Goal: Information Seeking & Learning: Learn about a topic

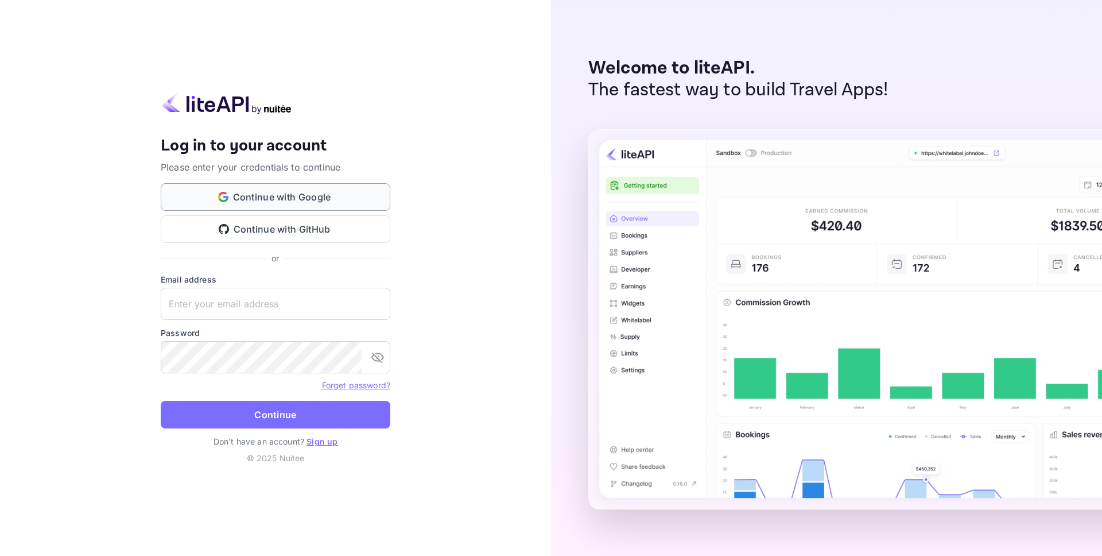
click at [369, 195] on button "Continue with Google" at bounding box center [276, 197] width 230 height 28
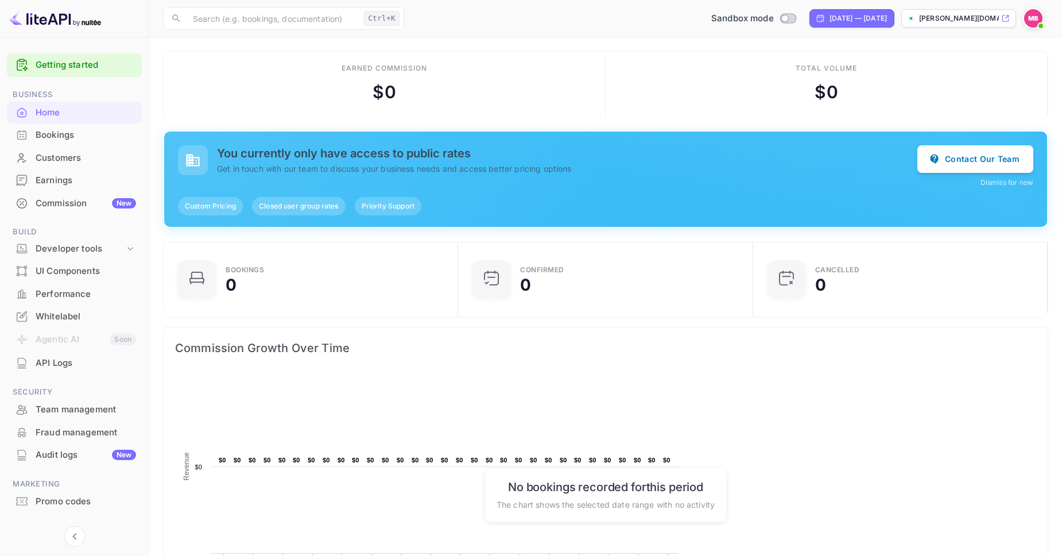
scroll to position [187, 288]
click at [364, 160] on h5 "You currently only have access to public rates" at bounding box center [567, 153] width 700 height 14
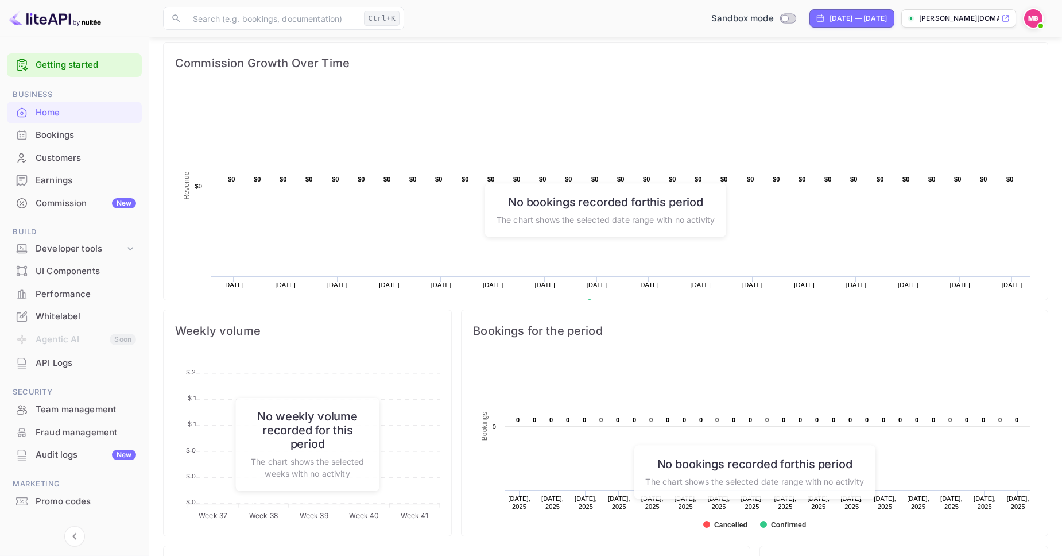
scroll to position [339, 0]
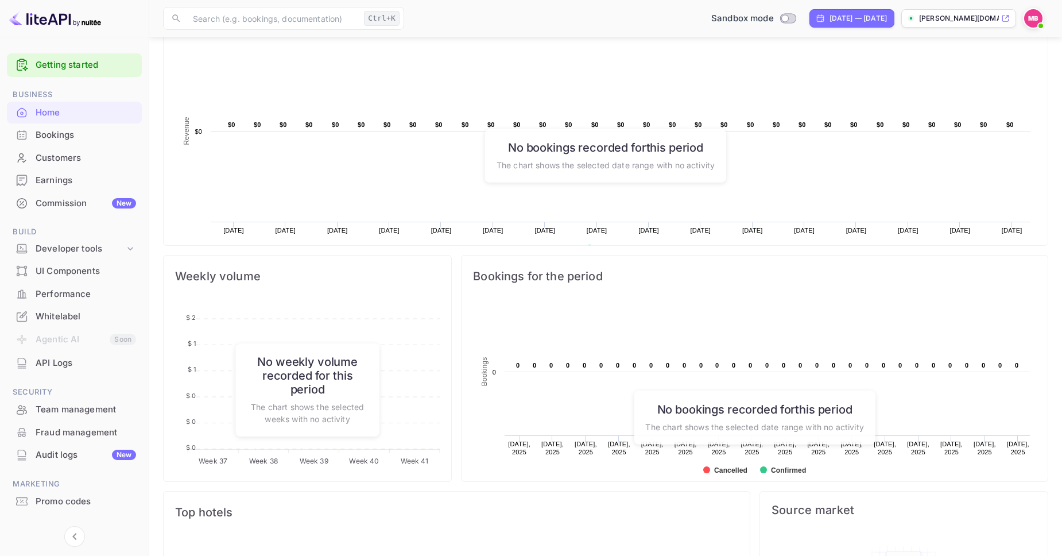
click at [96, 156] on div "Customers" at bounding box center [86, 158] width 100 height 13
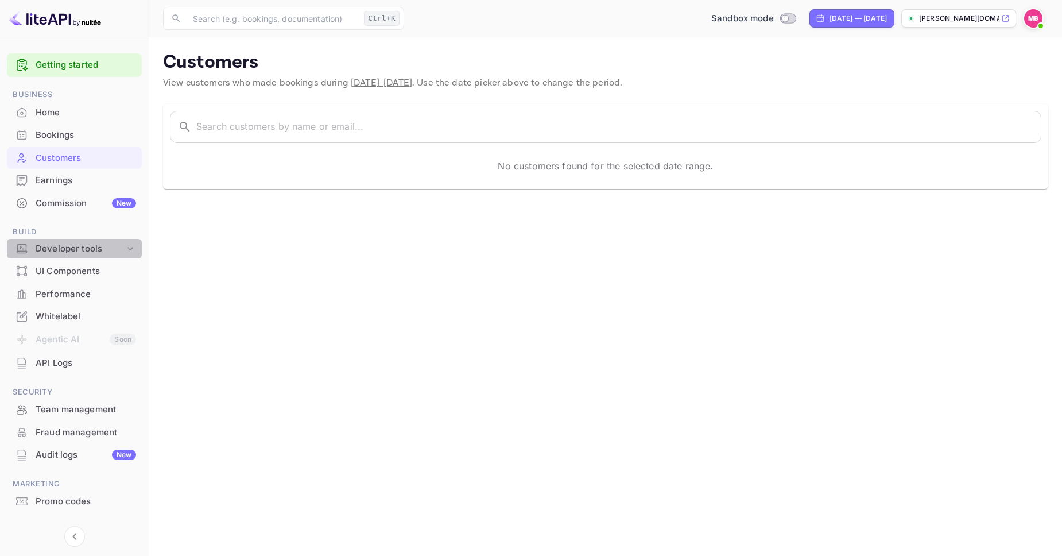
click at [83, 248] on div "Developer tools" at bounding box center [80, 248] width 89 height 13
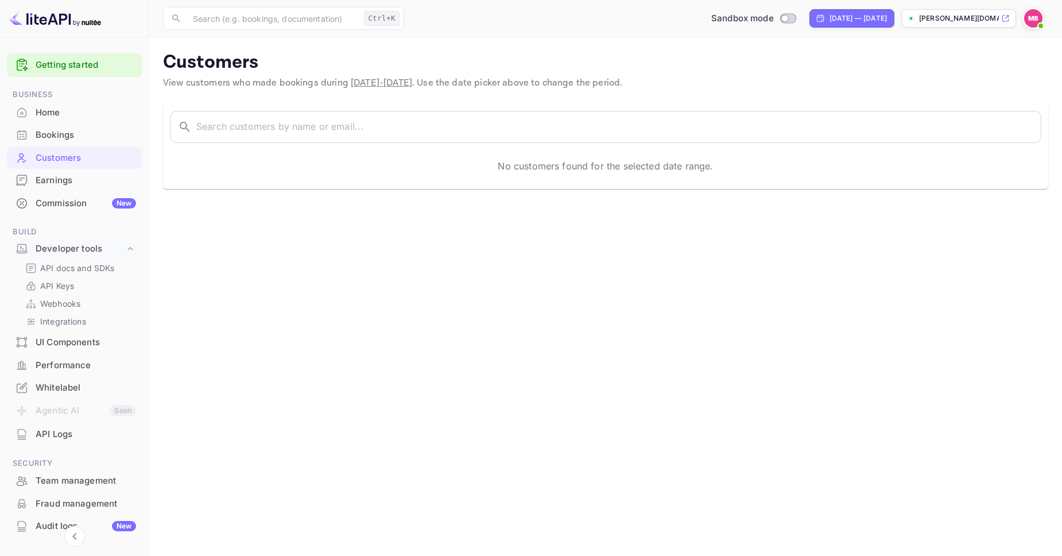
click at [72, 339] on div "UI Components" at bounding box center [86, 342] width 100 height 13
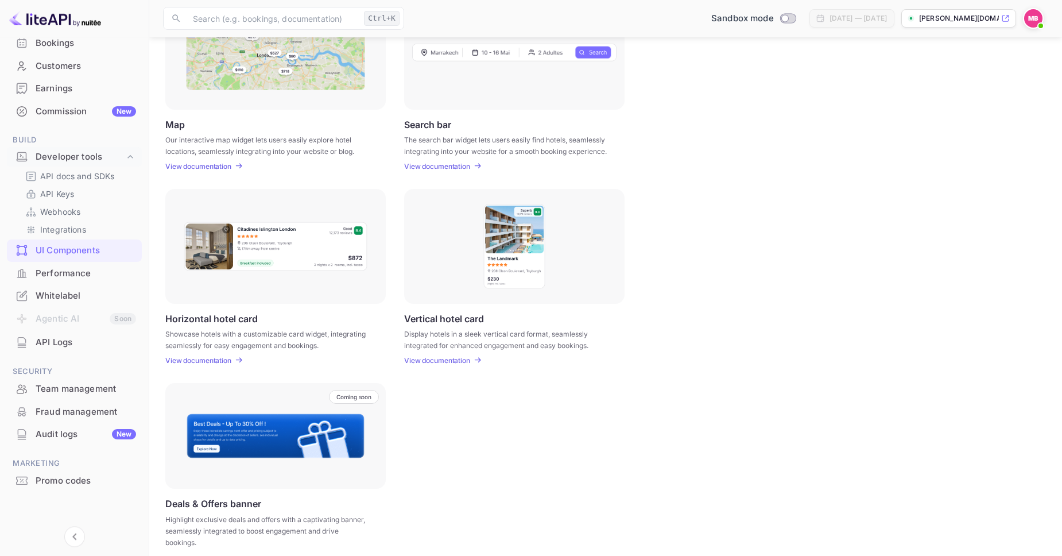
scroll to position [218, 0]
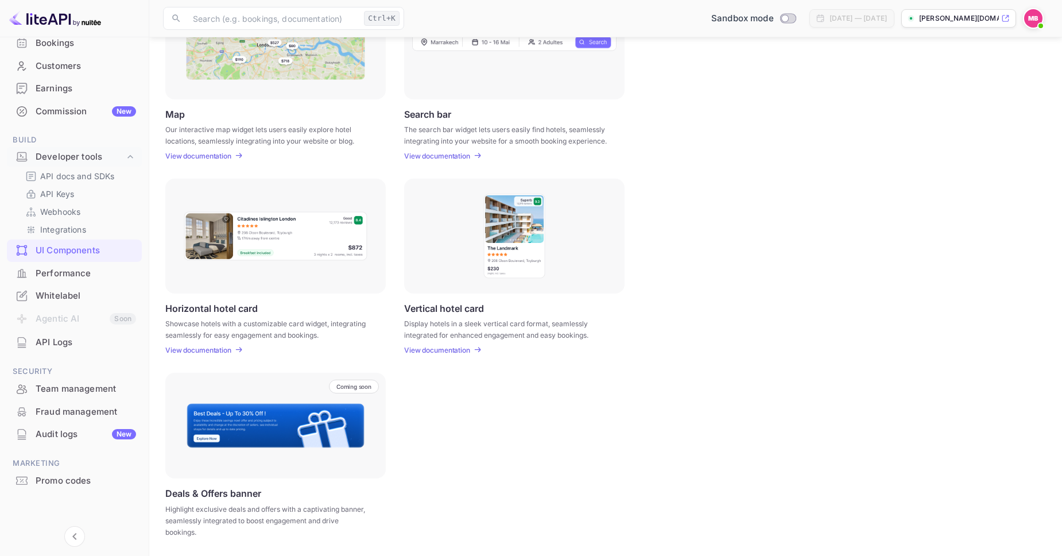
click at [87, 270] on div "Performance" at bounding box center [86, 273] width 100 height 13
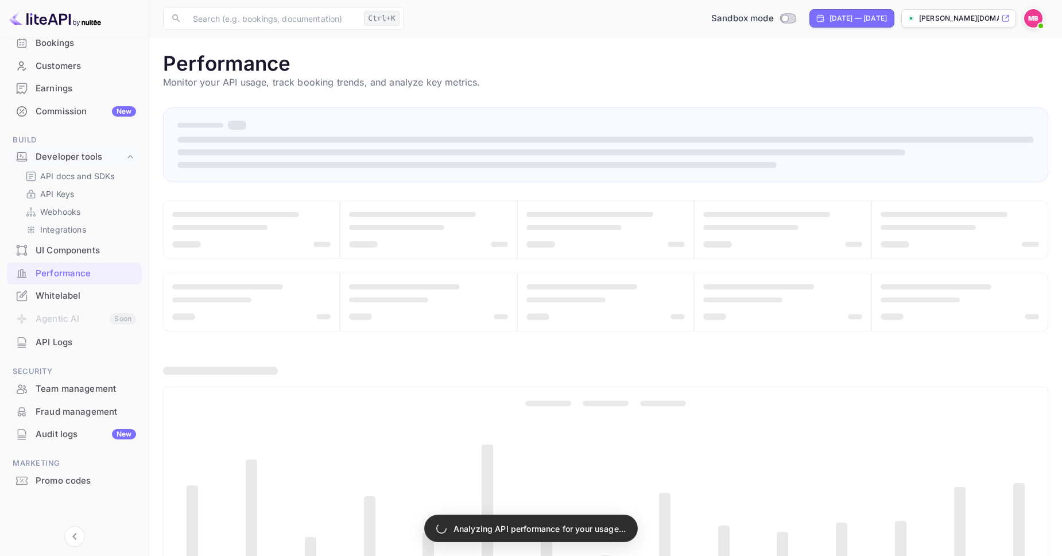
click at [99, 303] on div "Whitelabel" at bounding box center [74, 296] width 135 height 22
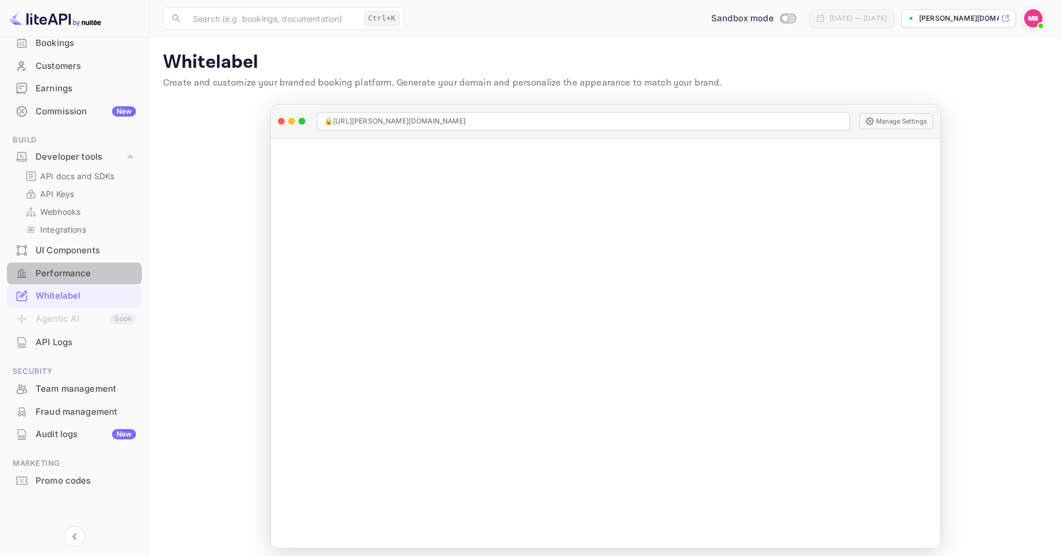
click at [80, 267] on div "Performance" at bounding box center [86, 273] width 100 height 13
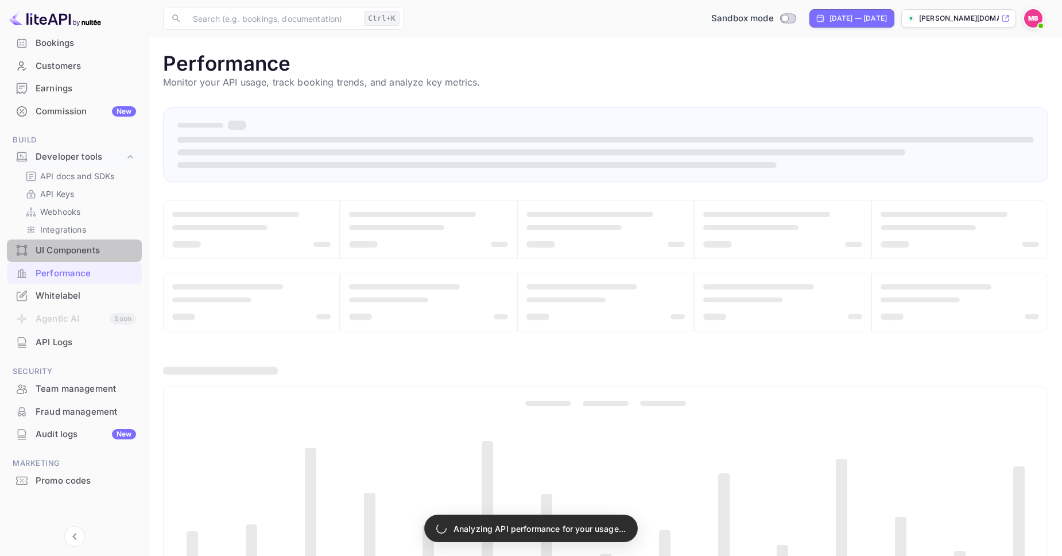
click at [104, 255] on div "UI Components" at bounding box center [86, 250] width 100 height 13
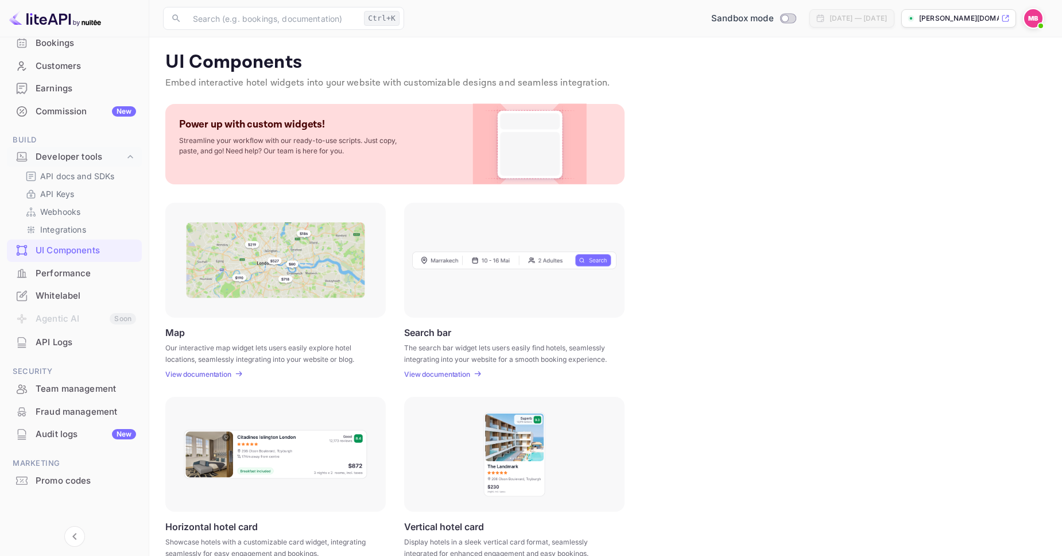
click at [246, 434] on img at bounding box center [275, 454] width 185 height 51
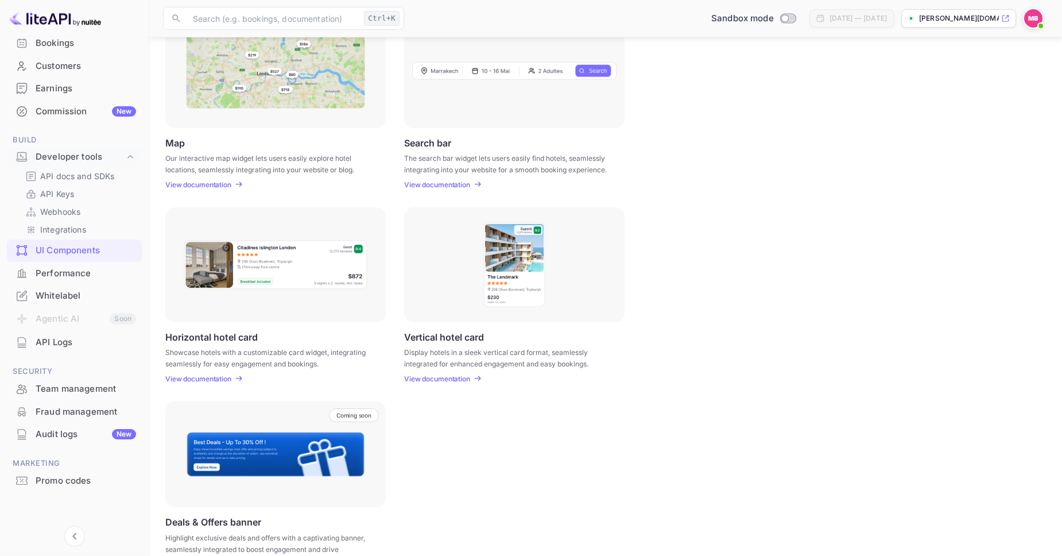
scroll to position [193, 0]
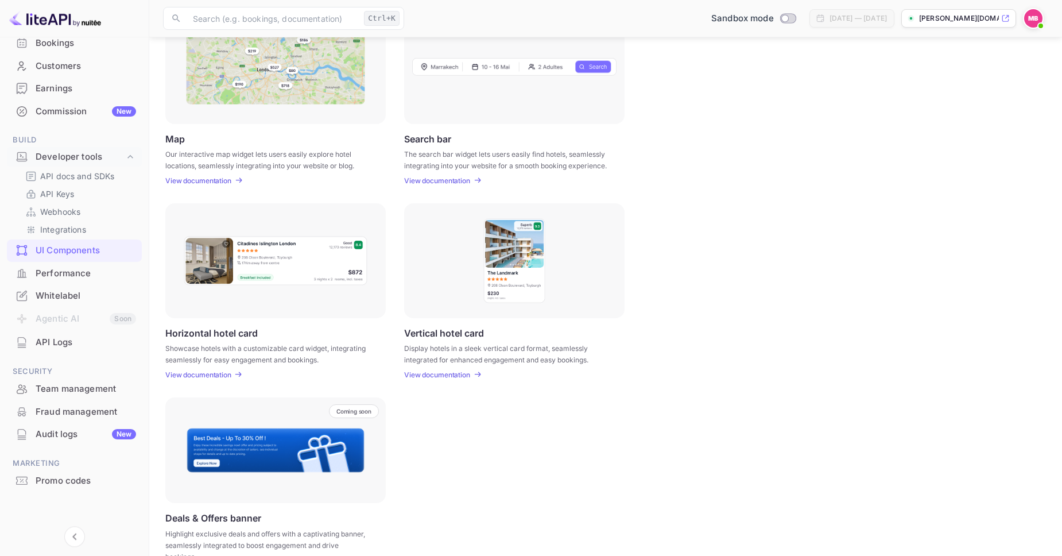
click at [209, 375] on p "View documentation" at bounding box center [198, 374] width 66 height 9
click at [76, 305] on div "Whitelabel" at bounding box center [74, 296] width 135 height 22
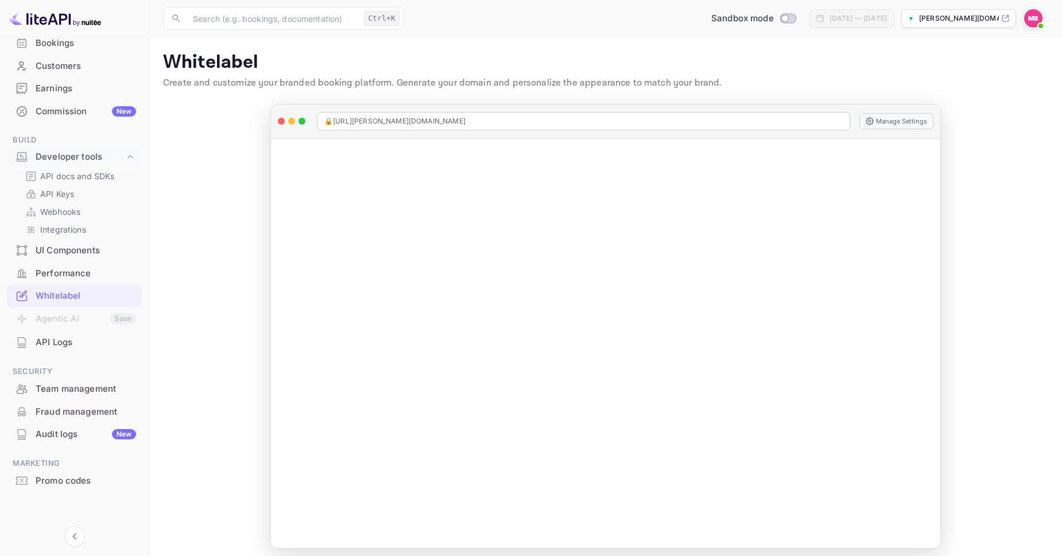
scroll to position [6, 0]
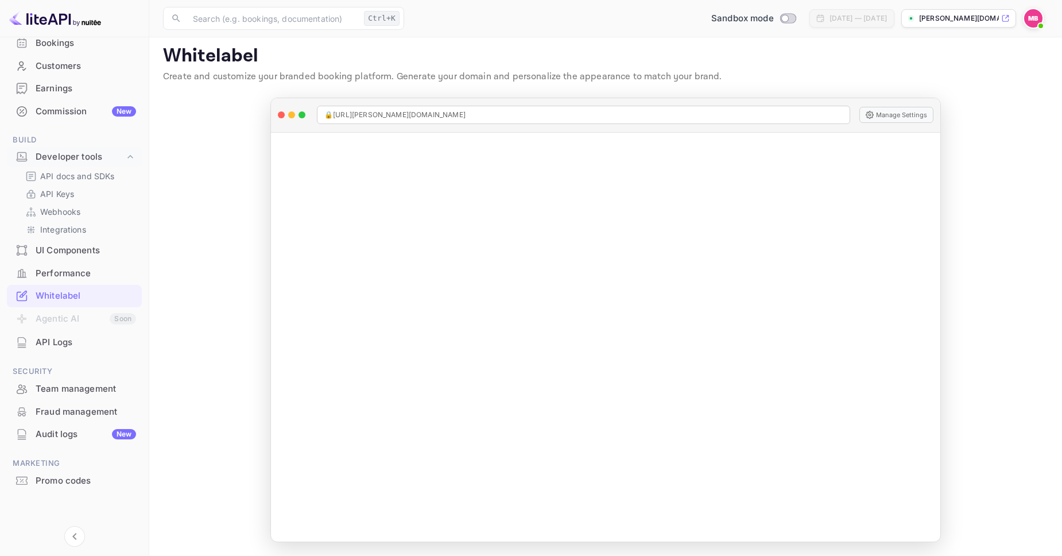
click at [75, 420] on div "Fraud management" at bounding box center [74, 412] width 135 height 22
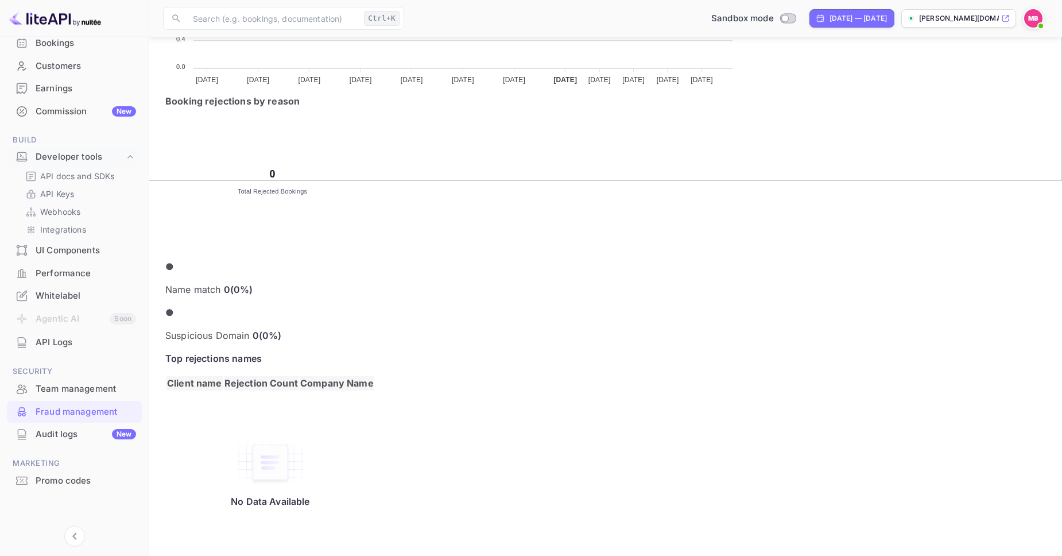
scroll to position [415, 0]
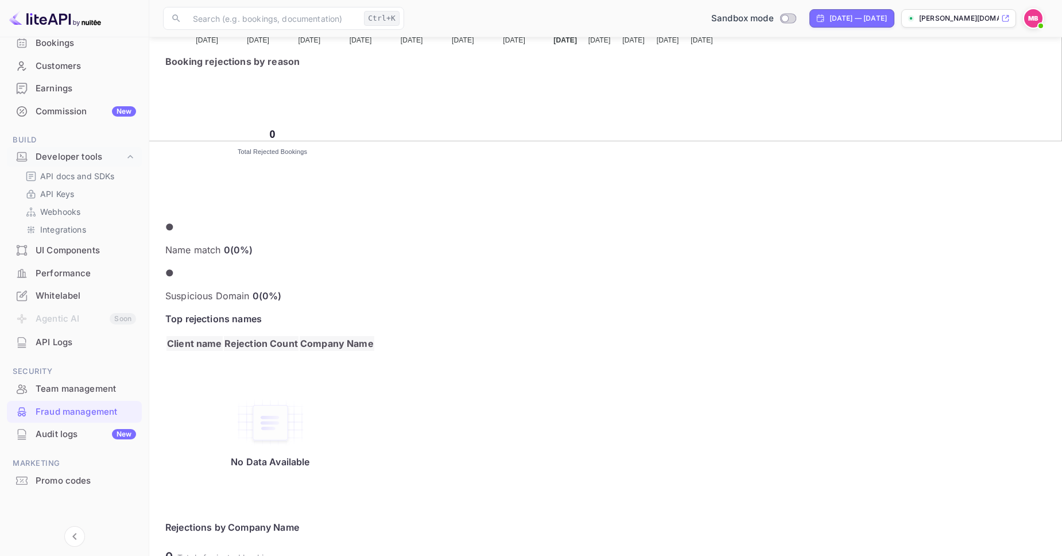
click at [71, 440] on div "Audit logs New" at bounding box center [86, 434] width 100 height 13
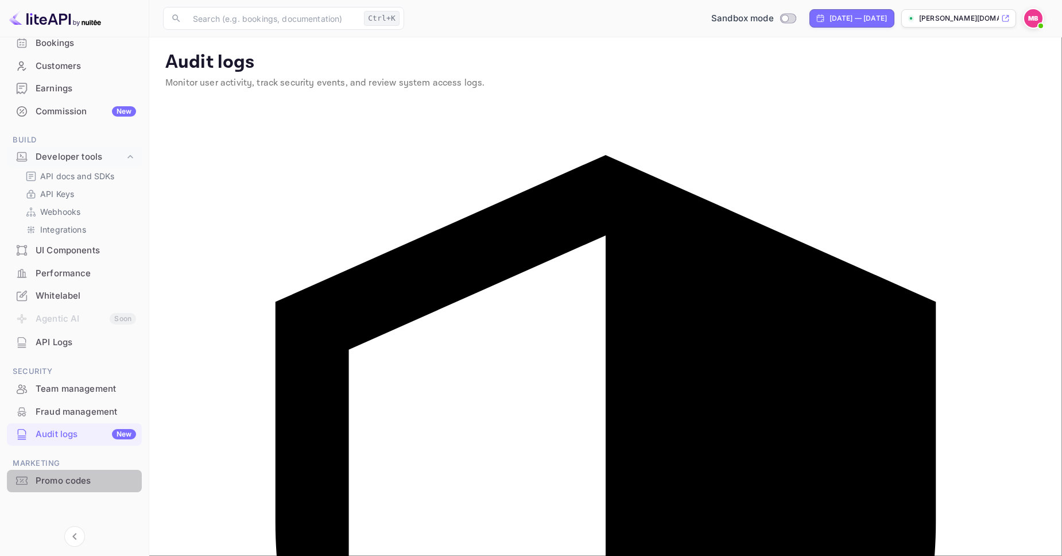
click at [64, 480] on div "Promo codes" at bounding box center [86, 480] width 100 height 13
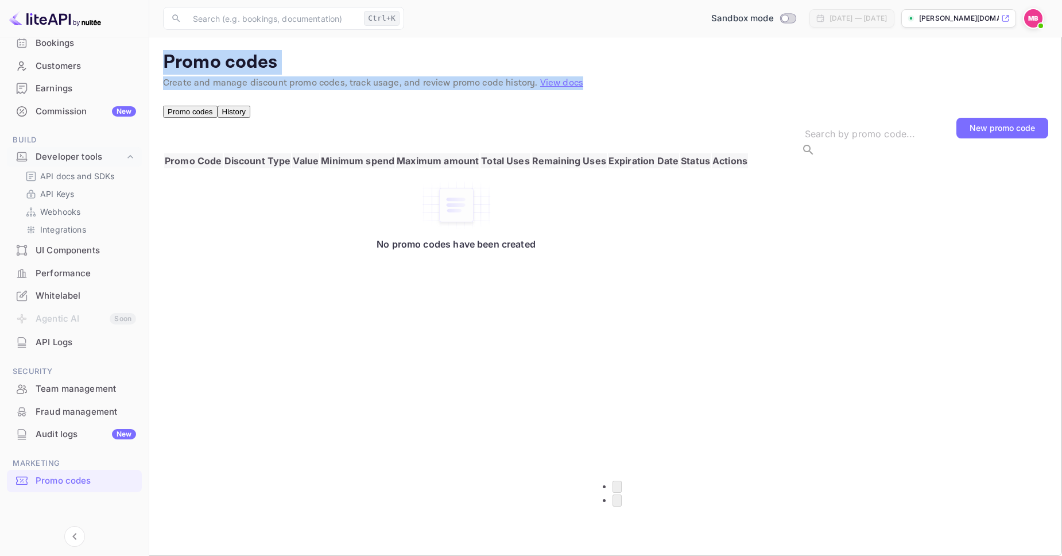
drag, startPoint x: 996, startPoint y: 18, endPoint x: 990, endPoint y: 89, distance: 70.9
click at [990, 24] on div "[PERSON_NAME][DOMAIN_NAME]..." at bounding box center [953, 18] width 91 height 10
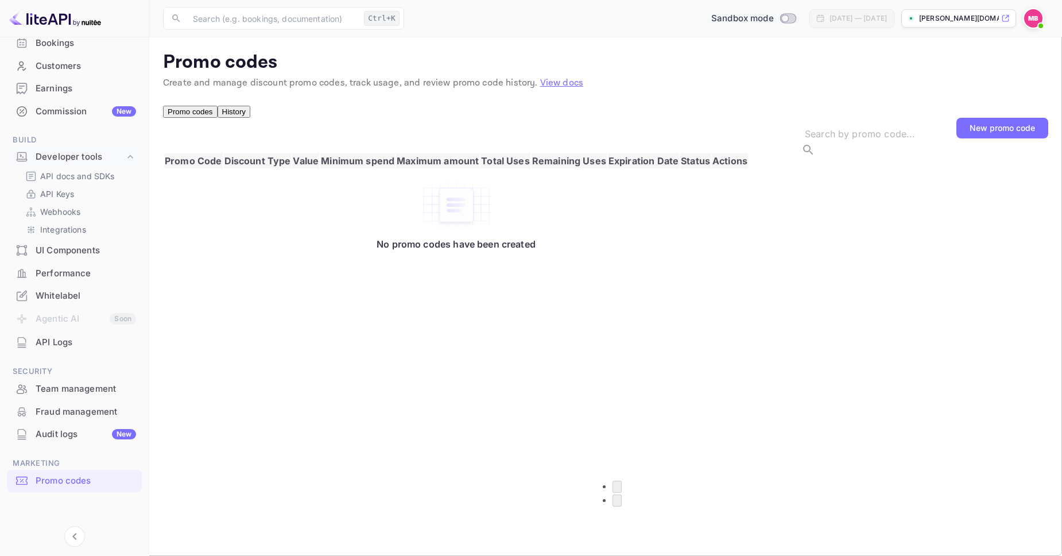
click at [780, 22] on span "Switch to Production mode" at bounding box center [788, 18] width 17 height 10
click at [659, 308] on div at bounding box center [531, 278] width 1062 height 556
click at [773, 22] on input "Switch to Production mode" at bounding box center [784, 17] width 23 height 7
checkbox input "false"
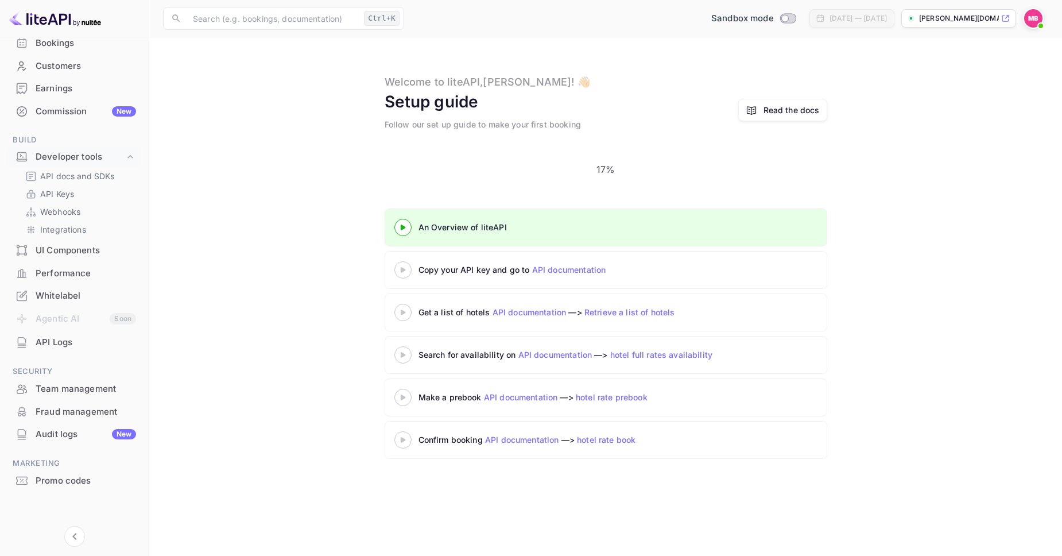
click at [1030, 16] on img at bounding box center [1033, 18] width 18 height 18
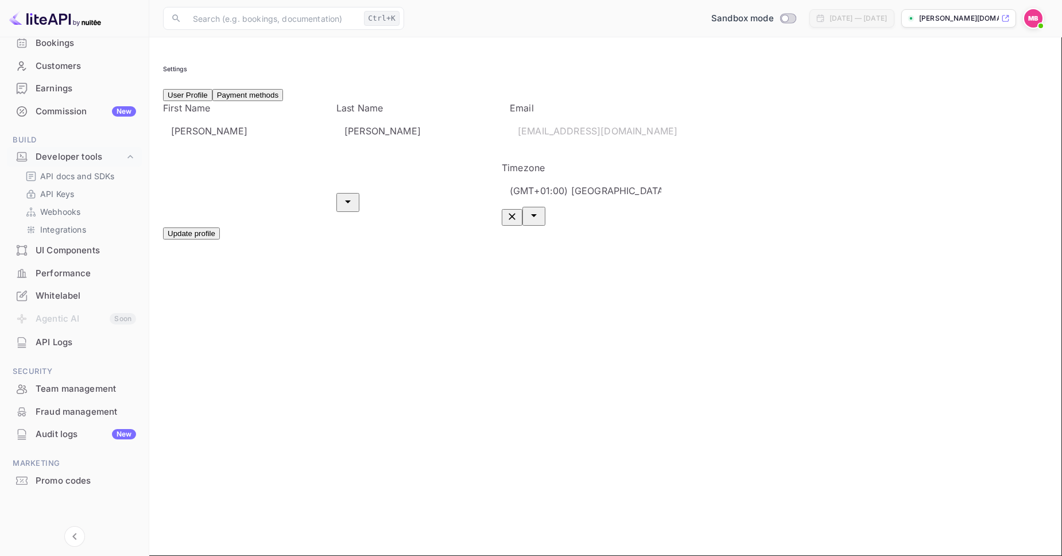
click at [1029, 20] on img at bounding box center [1033, 18] width 18 height 18
click at [740, 555] on div at bounding box center [531, 565] width 1062 height 0
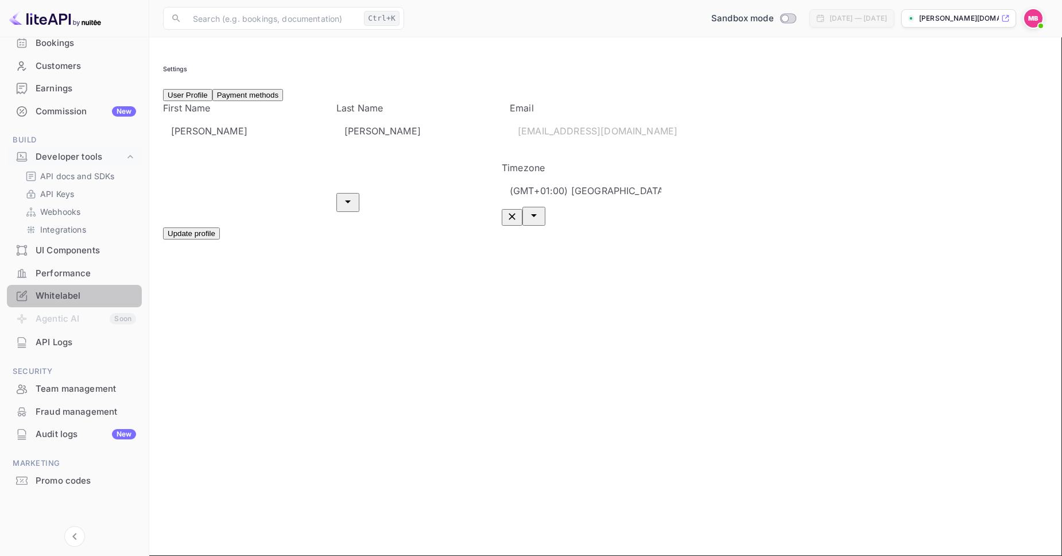
click at [79, 293] on div "Whitelabel" at bounding box center [86, 295] width 100 height 13
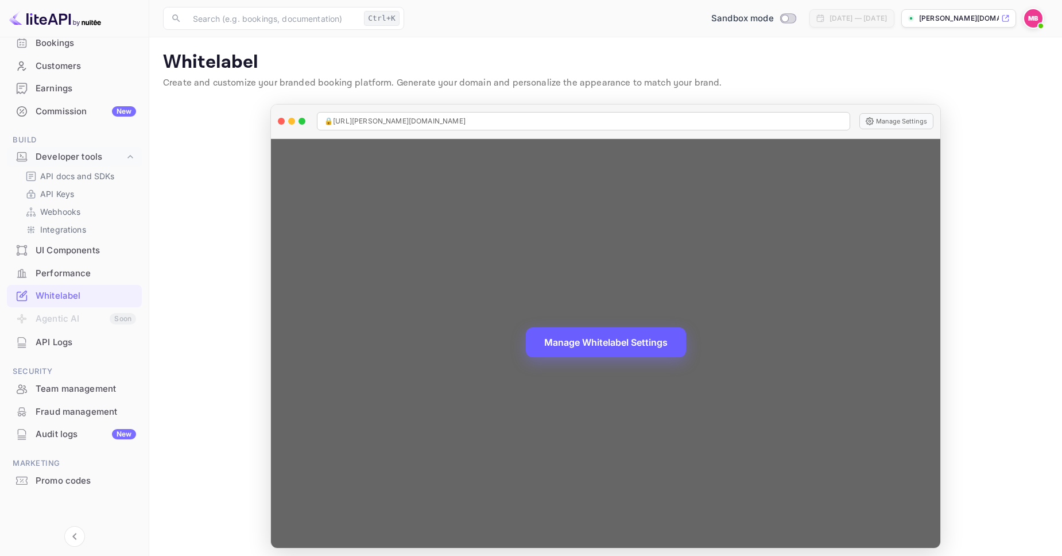
click at [593, 344] on button "Manage Whitelabel Settings" at bounding box center [606, 342] width 160 height 30
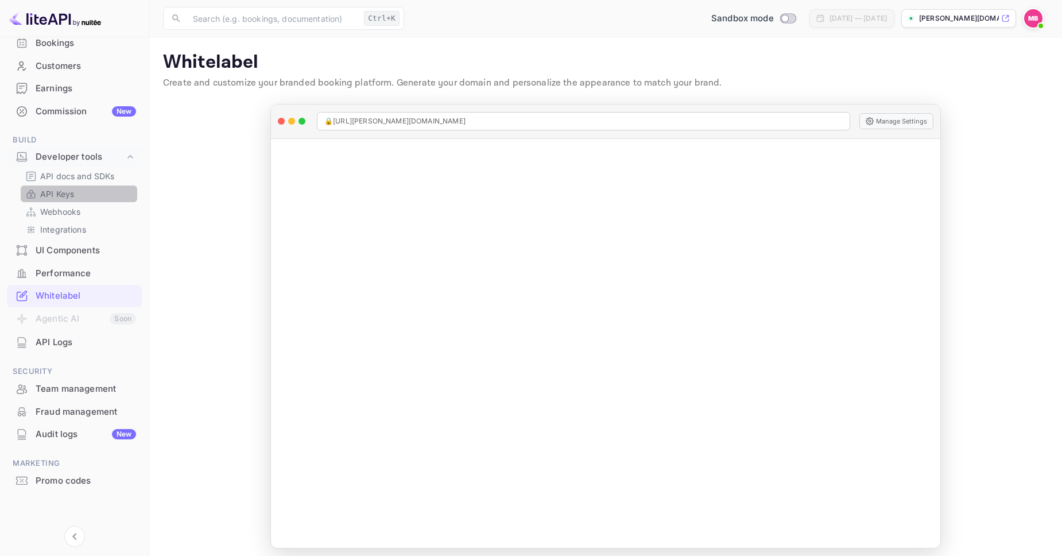
click at [80, 195] on link "API Keys" at bounding box center [78, 194] width 107 height 12
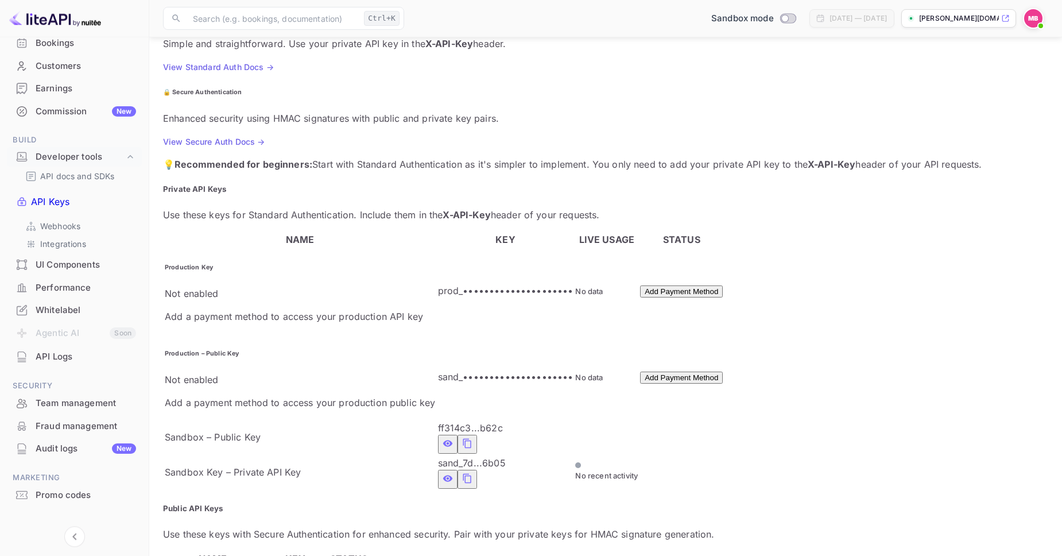
scroll to position [130, 0]
click at [109, 172] on p "API docs and SDKs" at bounding box center [77, 176] width 75 height 12
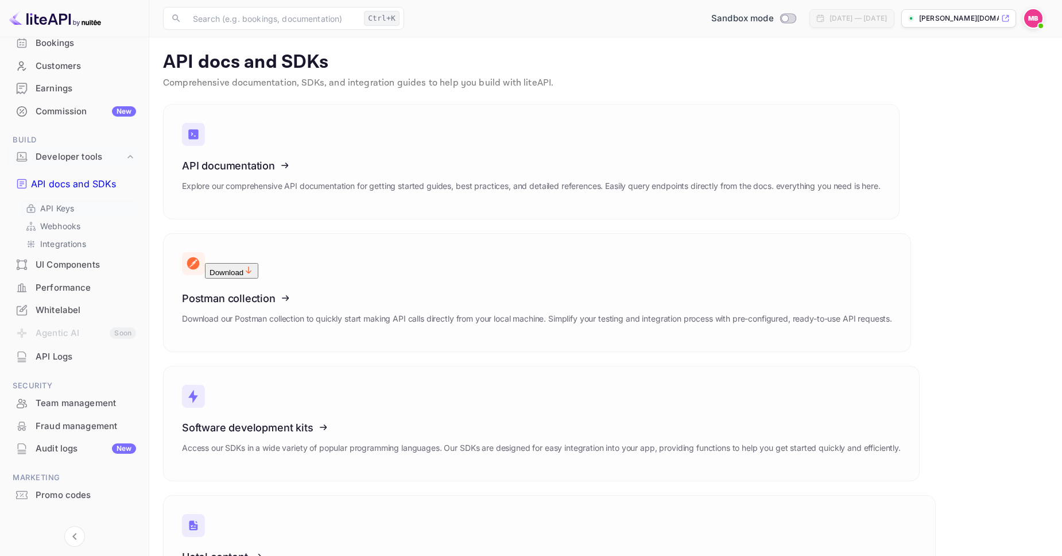
click at [105, 202] on link "API Keys" at bounding box center [78, 208] width 107 height 12
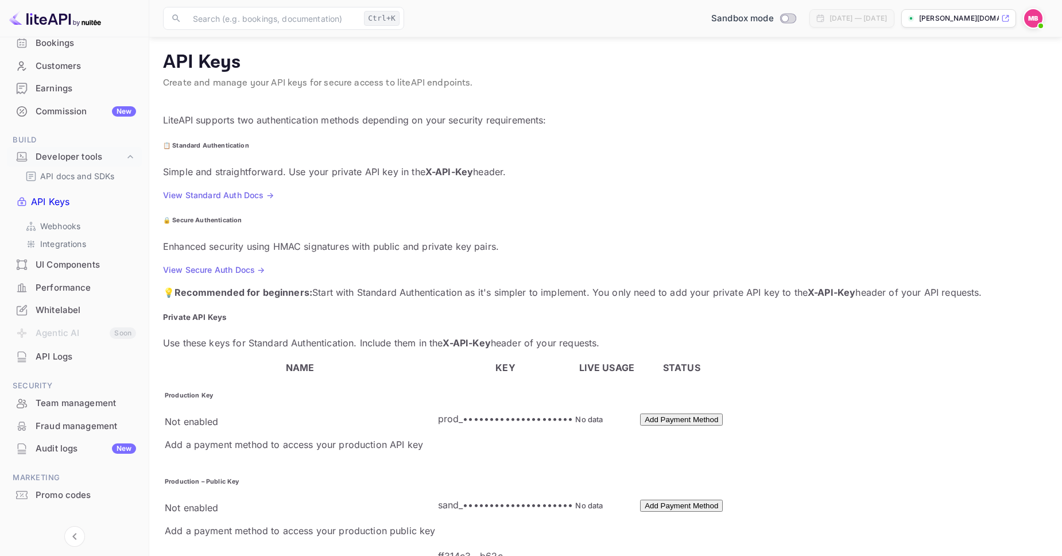
scroll to position [134, 0]
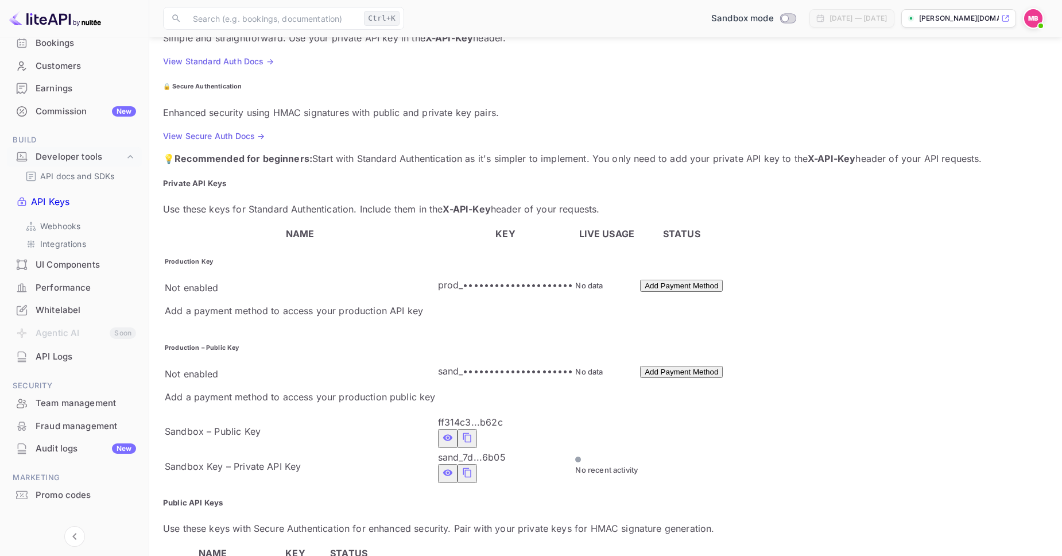
click at [462, 466] on icon "private api keys table" at bounding box center [467, 473] width 10 height 14
click at [71, 350] on div "API Logs" at bounding box center [86, 356] width 100 height 13
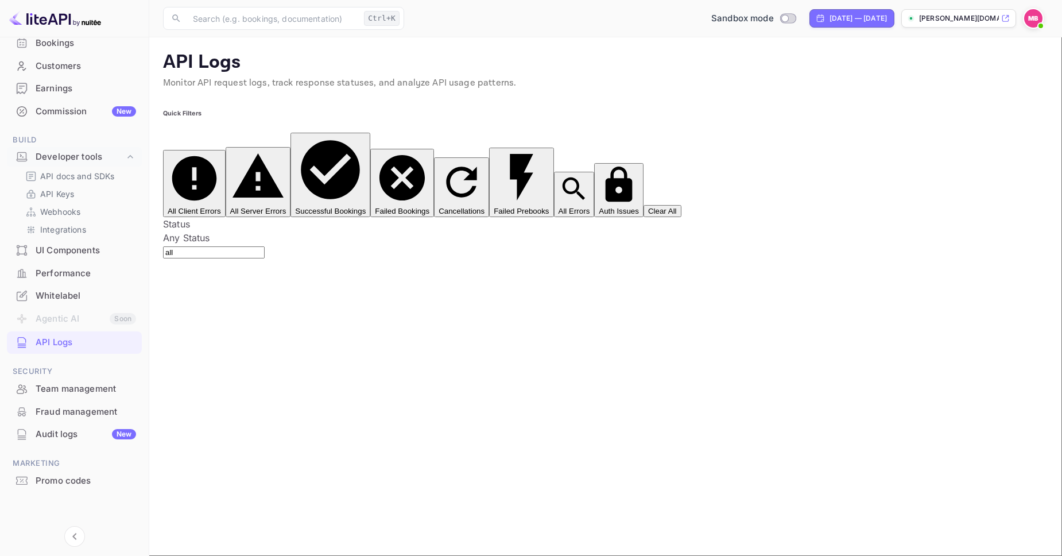
click at [70, 281] on div "Performance" at bounding box center [74, 273] width 135 height 22
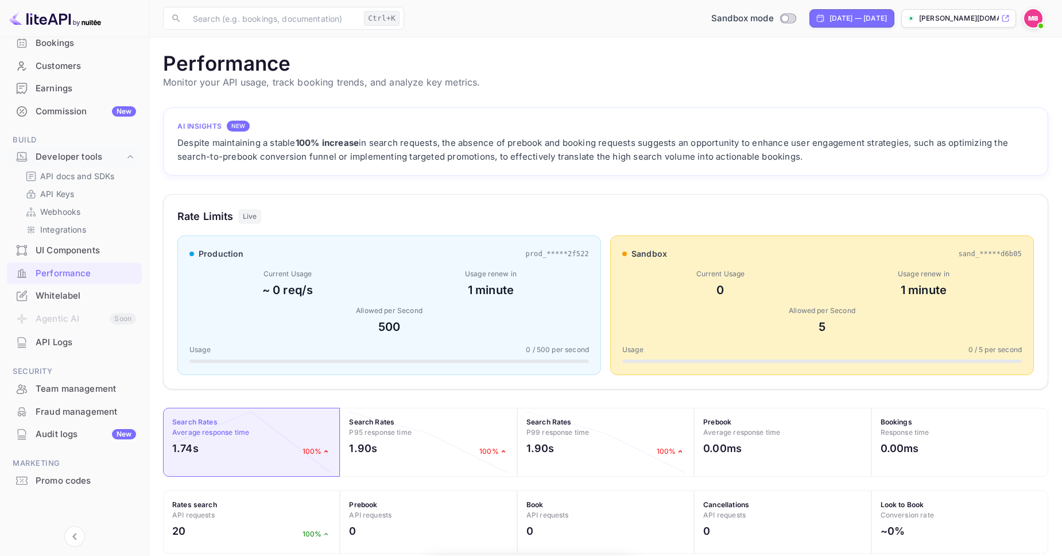
scroll to position [296, 885]
click at [80, 410] on div "Fraud management" at bounding box center [86, 411] width 100 height 13
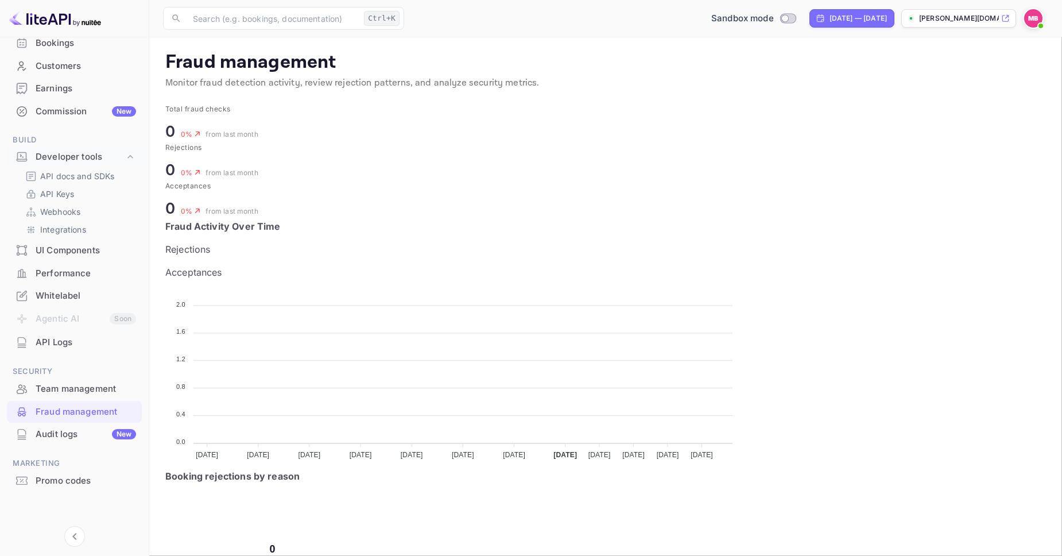
scroll to position [236, 411]
click at [64, 392] on div "Team management" at bounding box center [86, 388] width 100 height 13
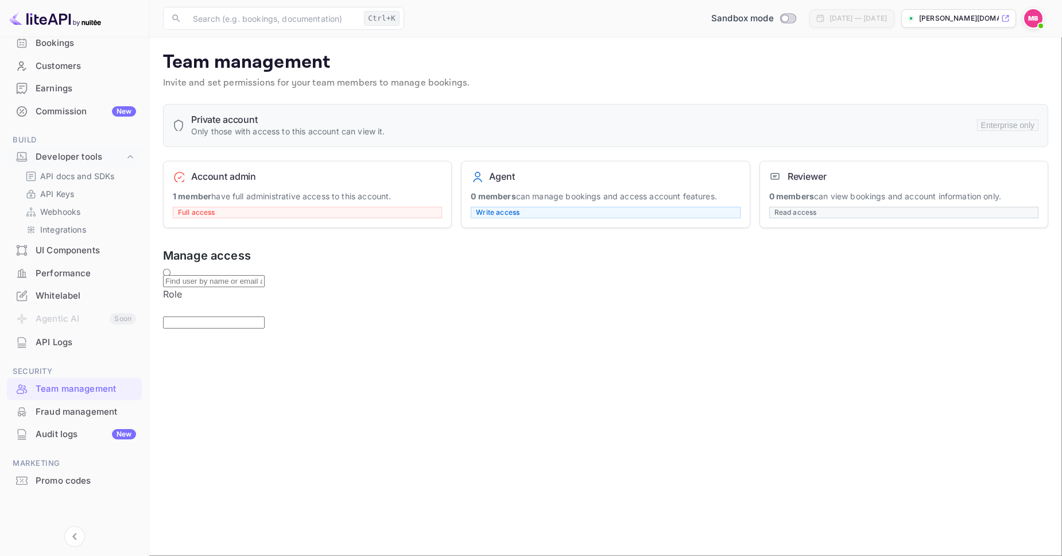
click at [253, 255] on h5 "Manage access" at bounding box center [605, 255] width 885 height 17
click at [78, 478] on div "Promo codes" at bounding box center [86, 480] width 100 height 13
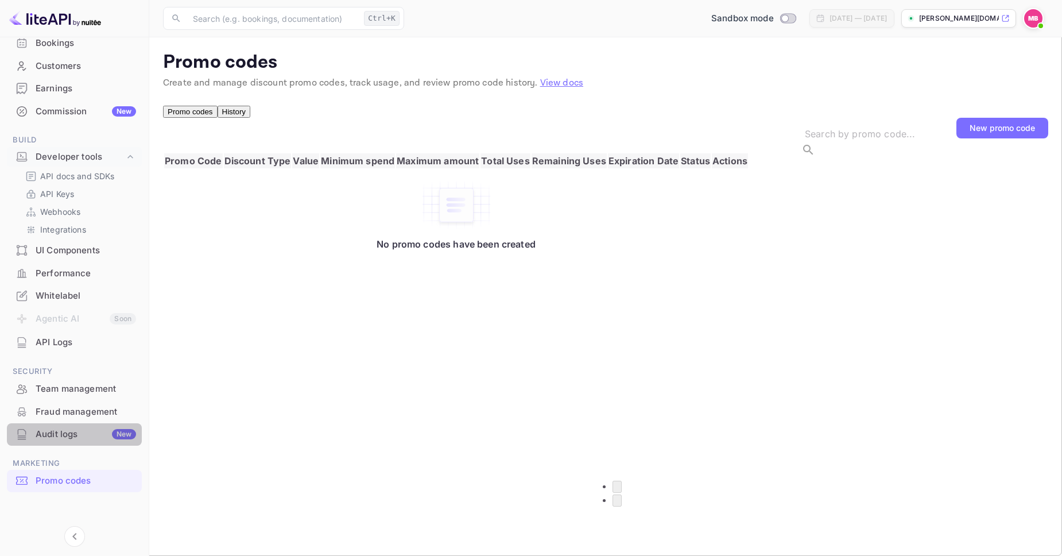
click at [70, 432] on div "Audit logs New" at bounding box center [86, 434] width 100 height 13
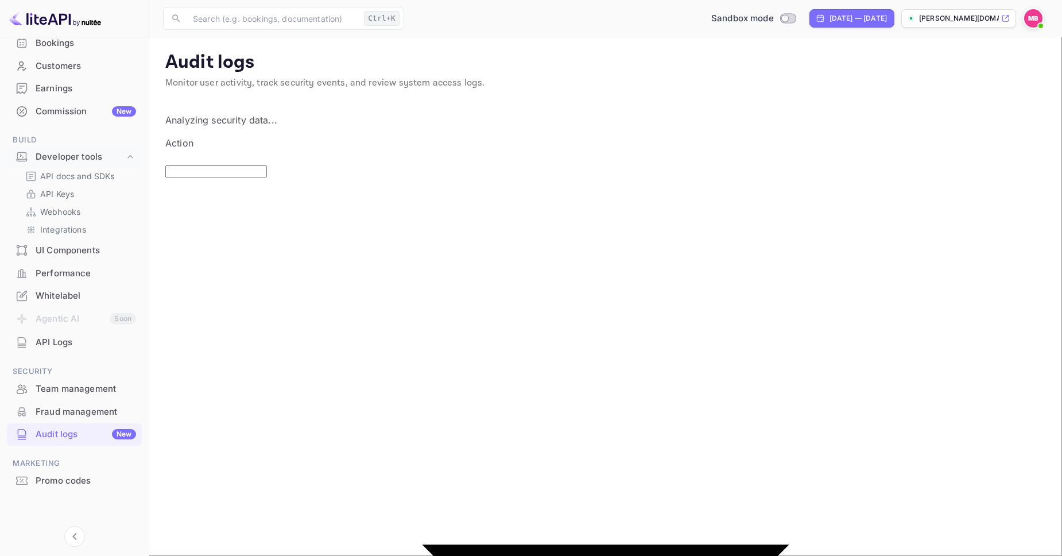
click at [71, 258] on div "UI Components" at bounding box center [74, 250] width 135 height 22
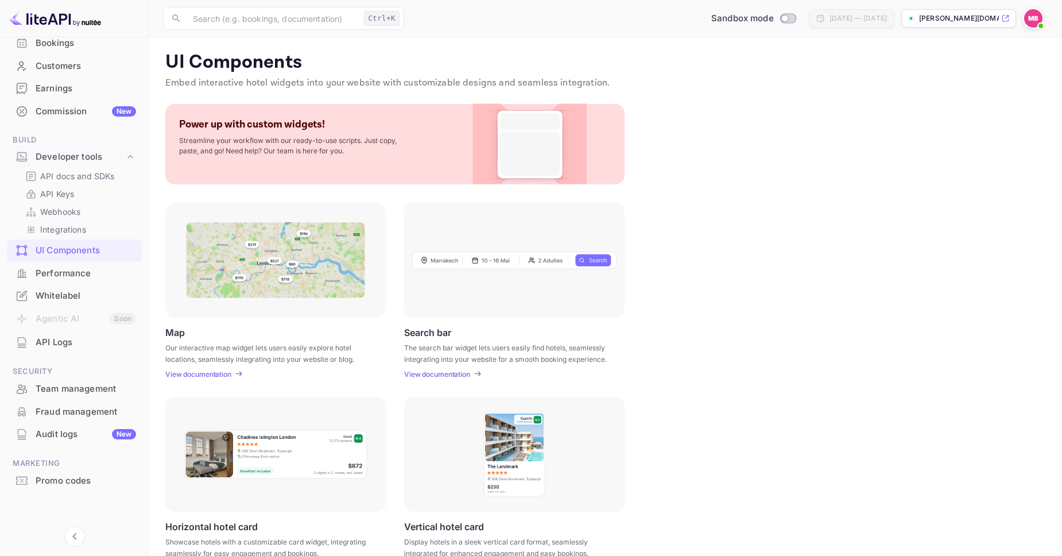
click at [64, 334] on div "API Logs" at bounding box center [74, 342] width 135 height 22
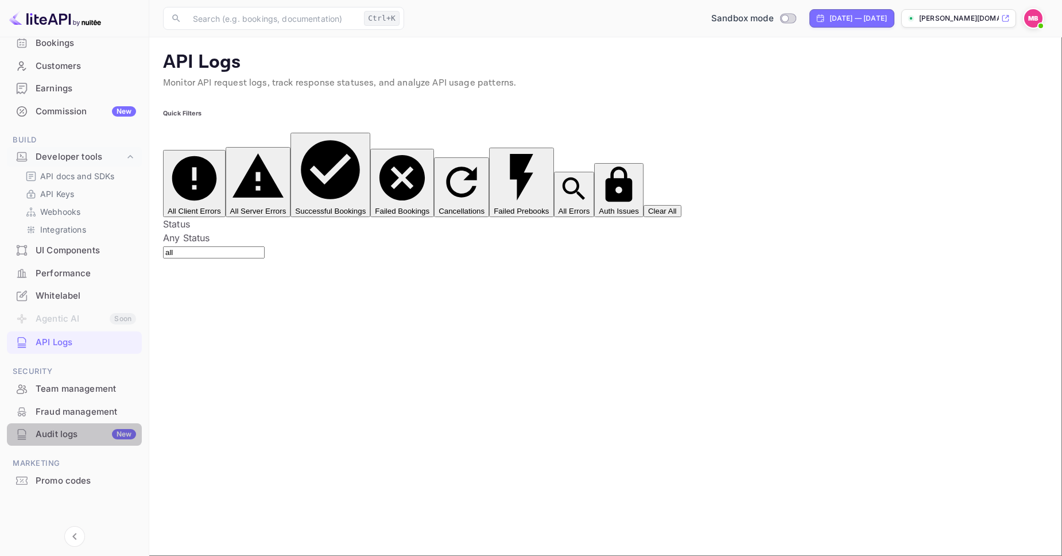
click at [63, 427] on div "Audit logs New" at bounding box center [74, 434] width 135 height 22
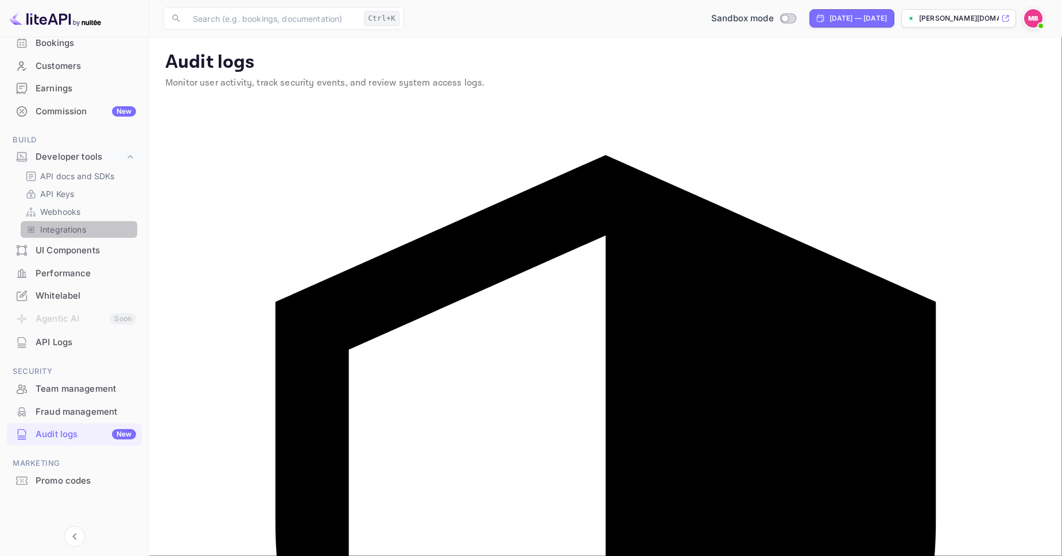
click at [59, 225] on p "Integrations" at bounding box center [63, 229] width 46 height 12
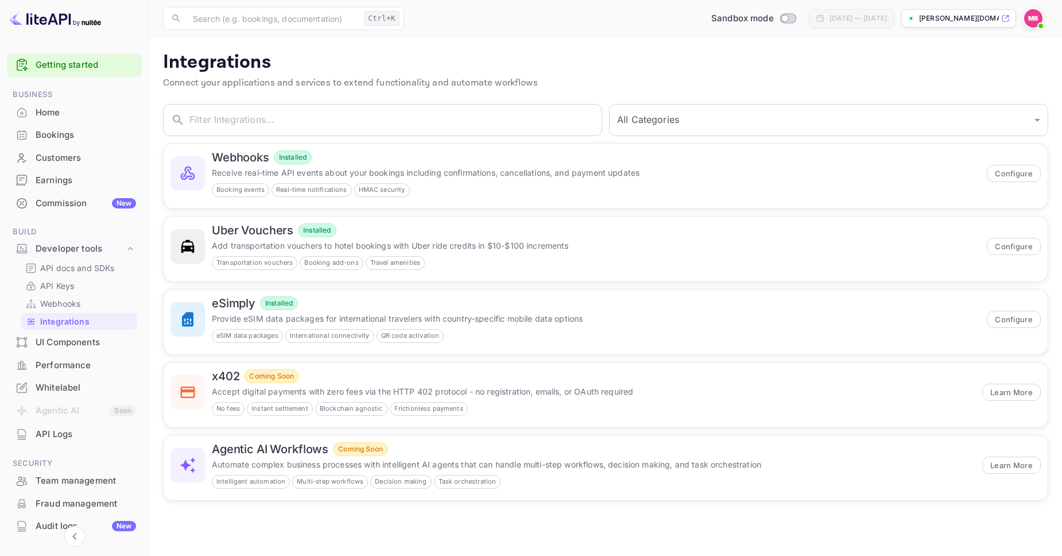
click at [1005, 17] on icon at bounding box center [1005, 18] width 9 height 8
click at [75, 393] on div "Whitelabel" at bounding box center [86, 387] width 100 height 13
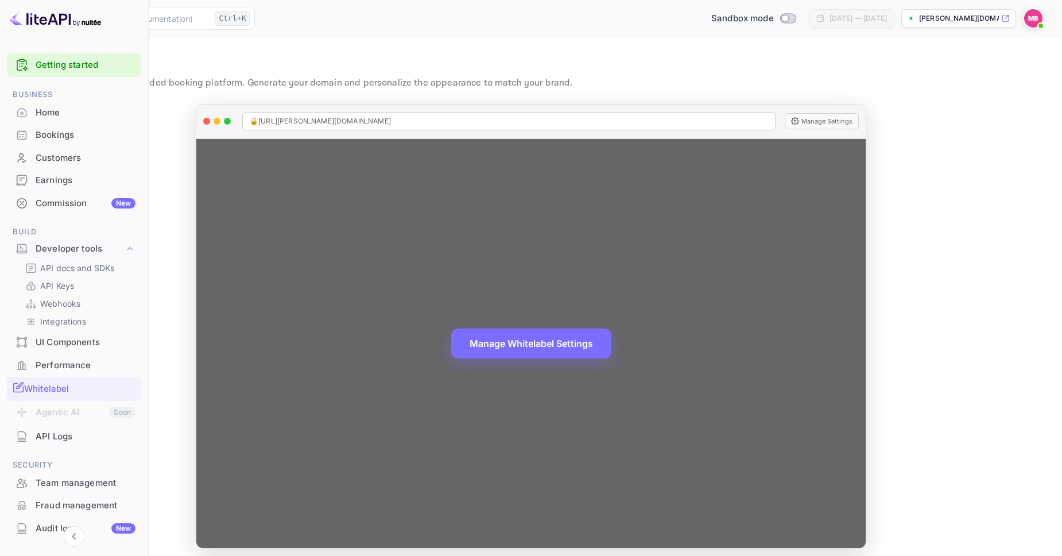
click at [358, 118] on span "🔒 https://marc-bellmann-vit23.nuitee.link" at bounding box center [320, 121] width 141 height 10
click at [364, 124] on span "🔒 https://marc-bellmann-vit23.nuitee.link" at bounding box center [320, 121] width 141 height 10
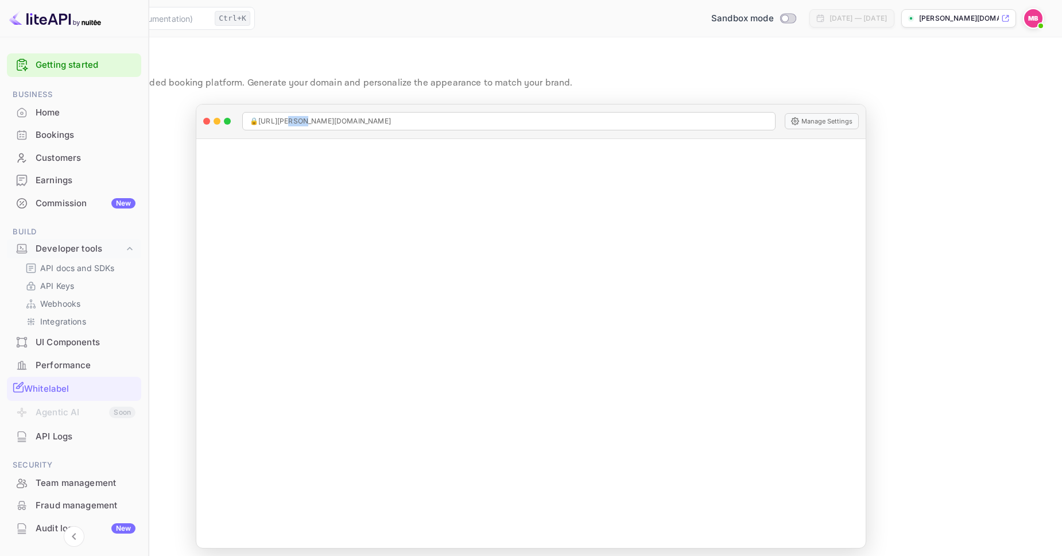
click at [1027, 21] on img at bounding box center [1033, 18] width 18 height 18
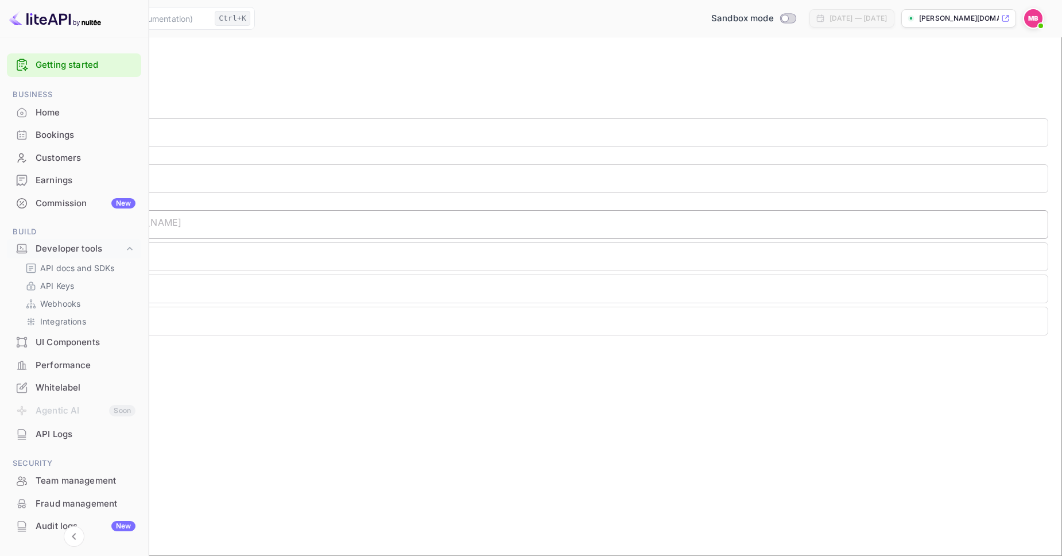
click at [1030, 14] on img at bounding box center [1033, 18] width 18 height 18
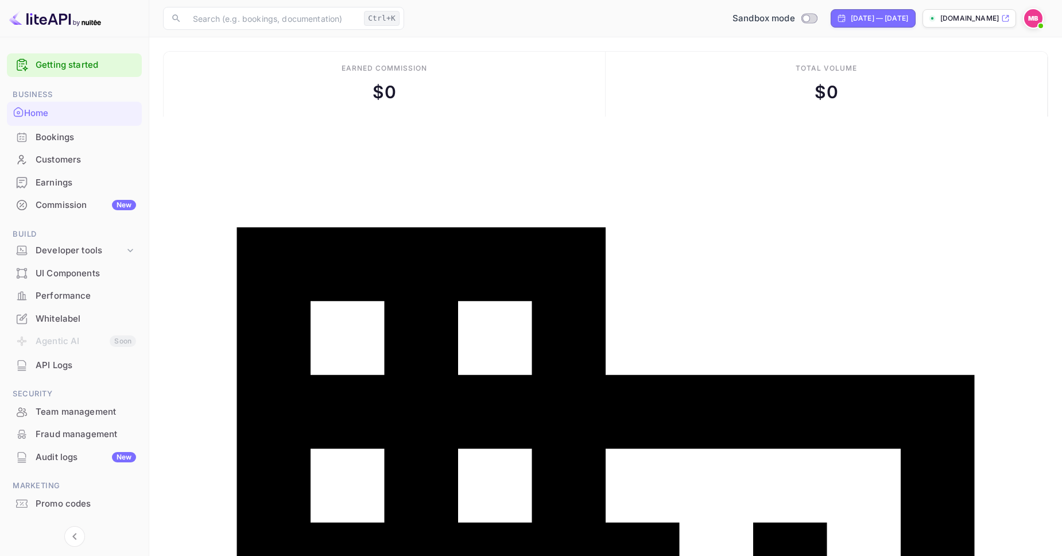
scroll to position [187, 288]
click at [62, 135] on div "Bookings" at bounding box center [86, 137] width 100 height 13
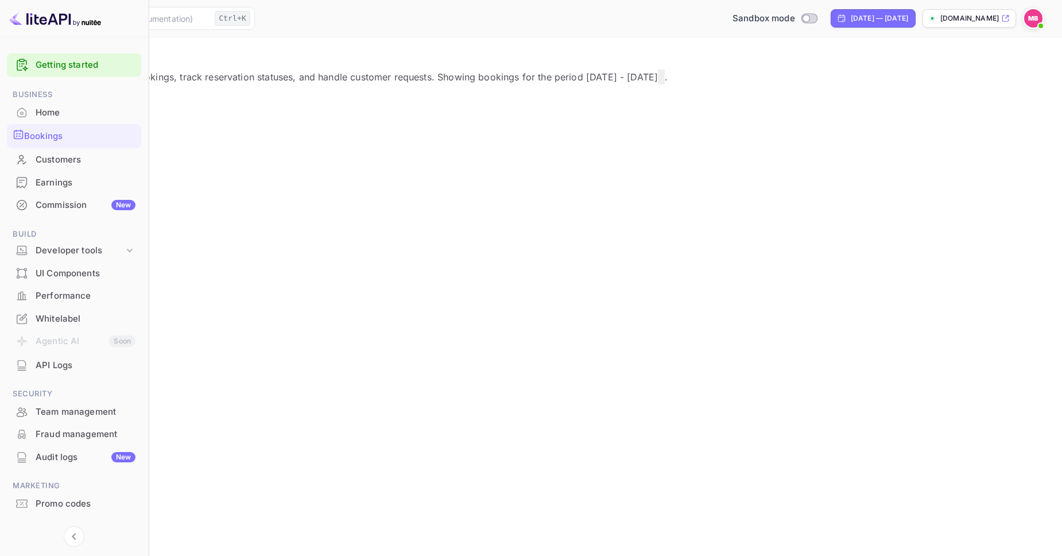
click at [83, 156] on div "Customers" at bounding box center [86, 159] width 100 height 13
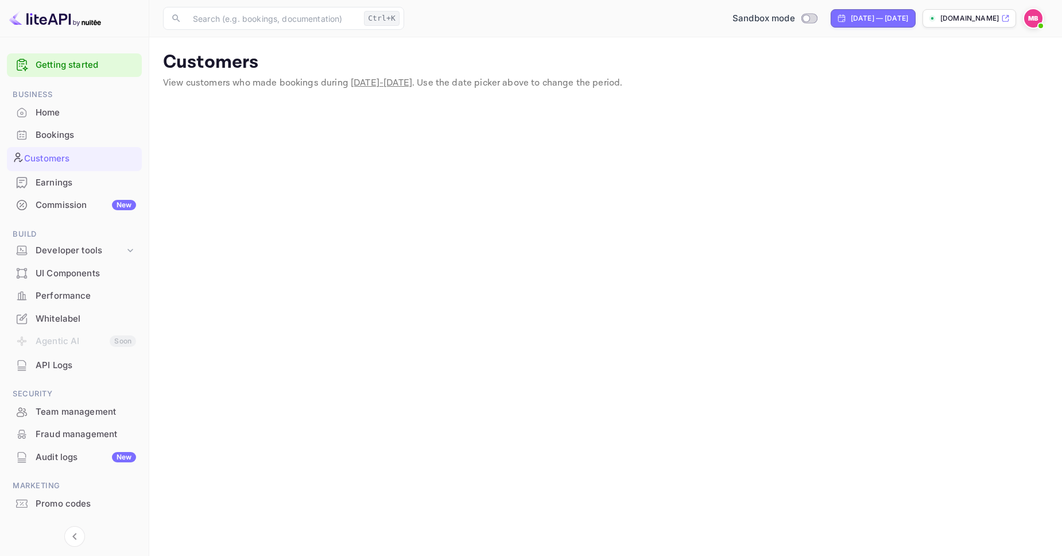
click at [73, 196] on div "Commission New" at bounding box center [74, 205] width 135 height 22
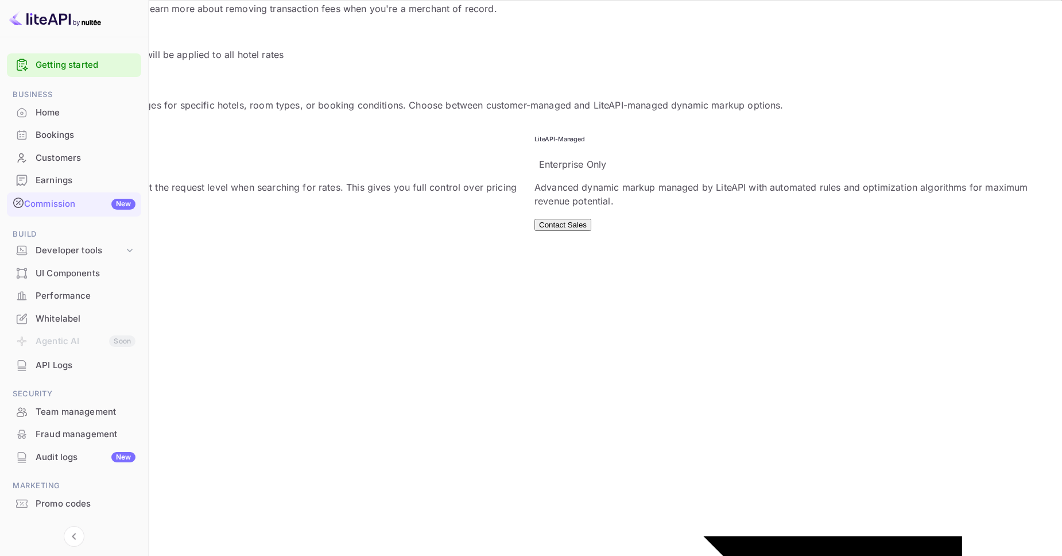
scroll to position [602, 0]
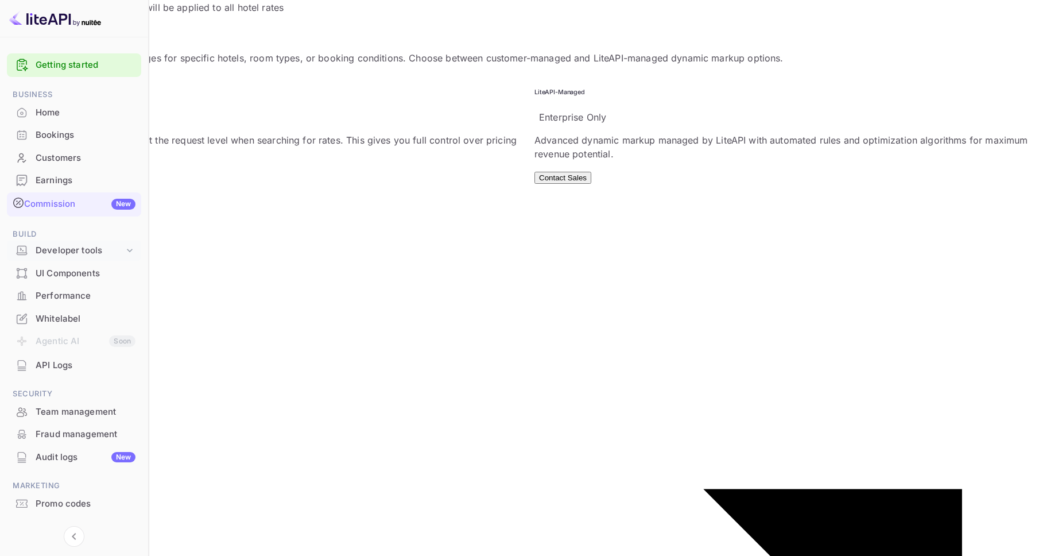
click at [80, 245] on div "Developer tools" at bounding box center [80, 250] width 88 height 13
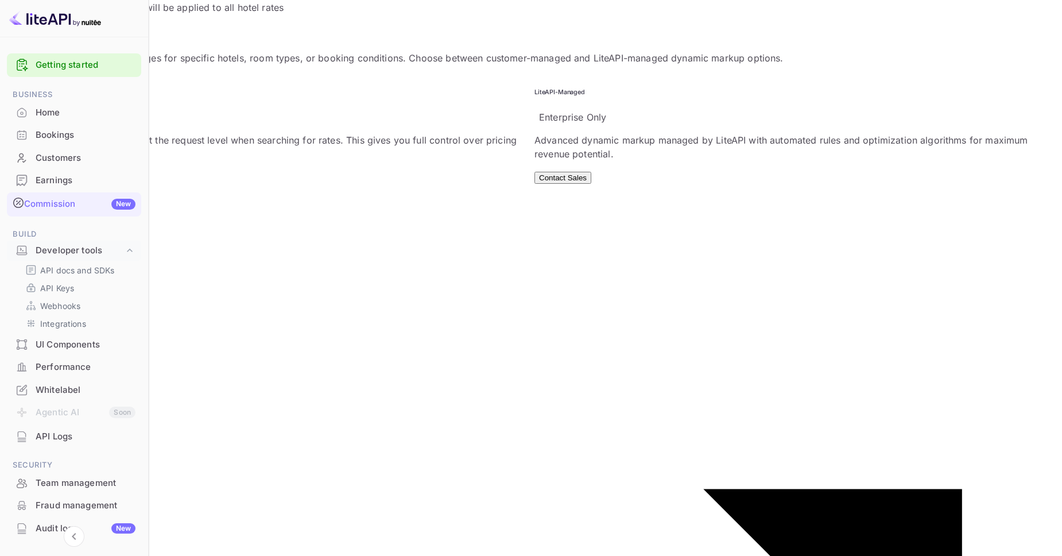
click at [66, 344] on div "UI Components" at bounding box center [86, 344] width 100 height 13
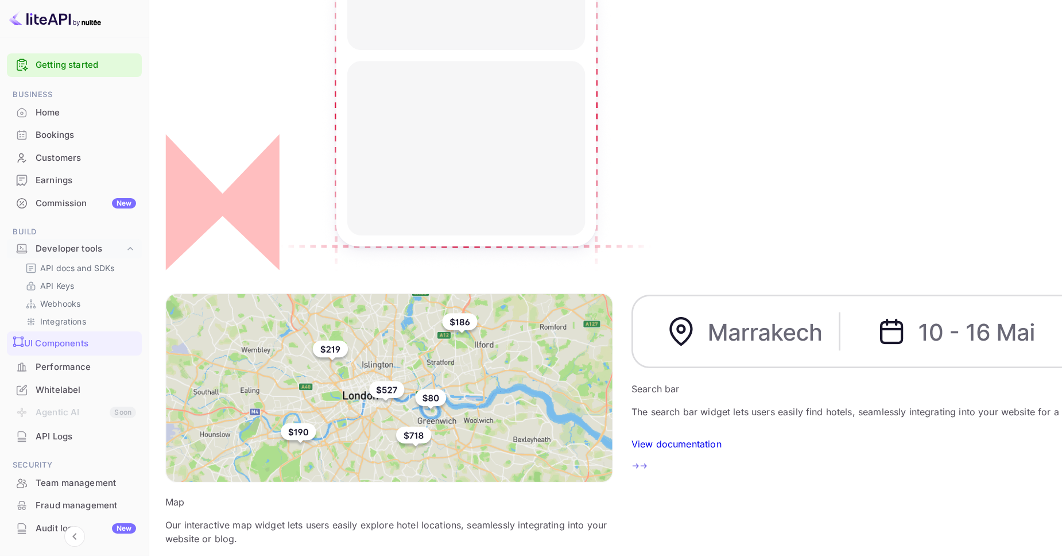
scroll to position [213, 0]
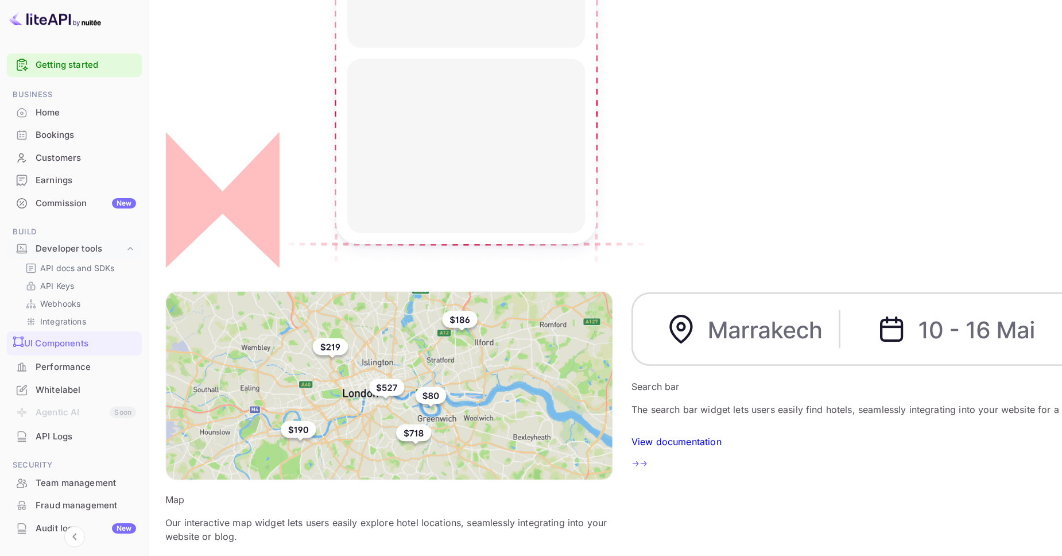
click at [84, 363] on div "Performance" at bounding box center [86, 367] width 100 height 13
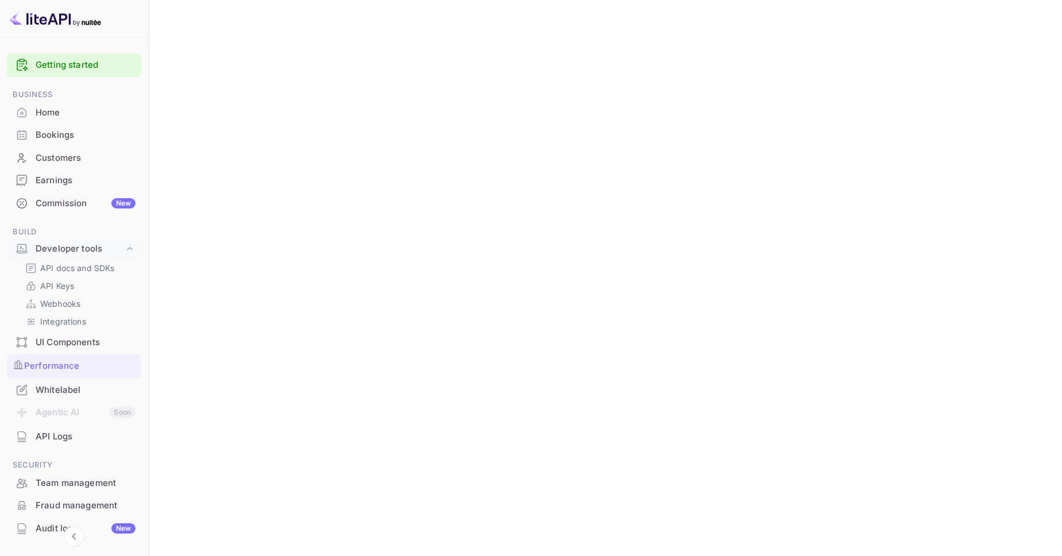
scroll to position [299, 0]
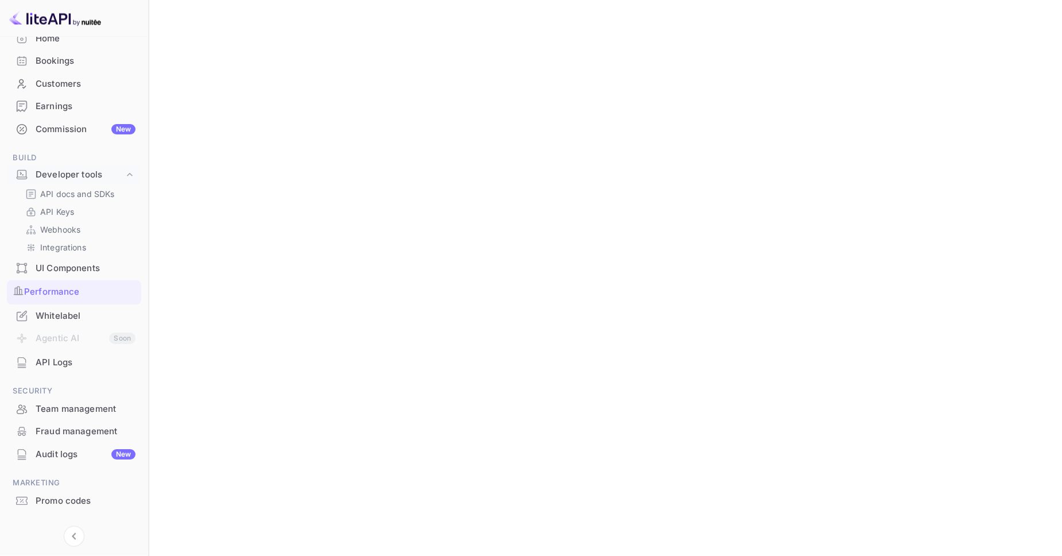
scroll to position [92, 0]
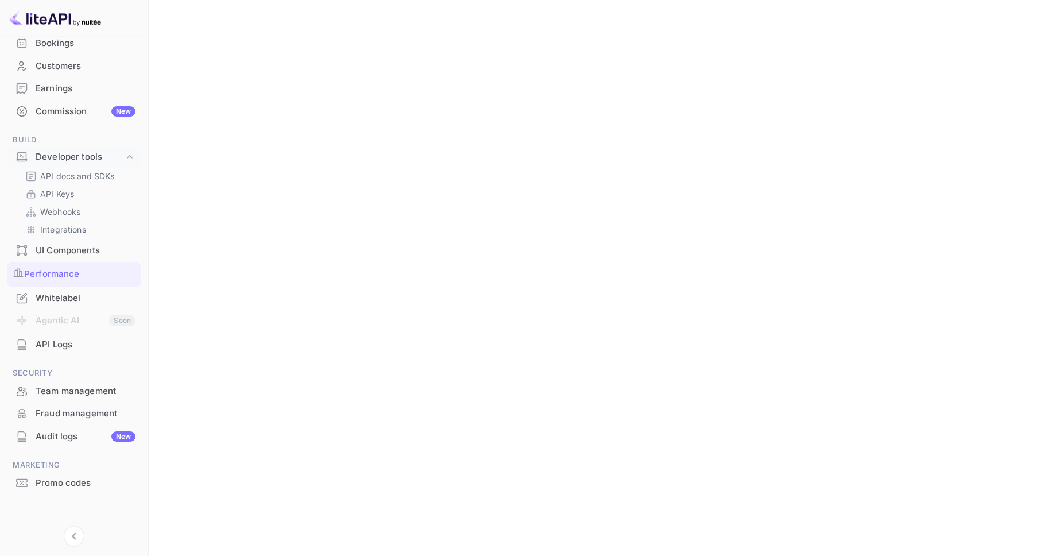
click at [79, 387] on div "Team management" at bounding box center [86, 391] width 100 height 13
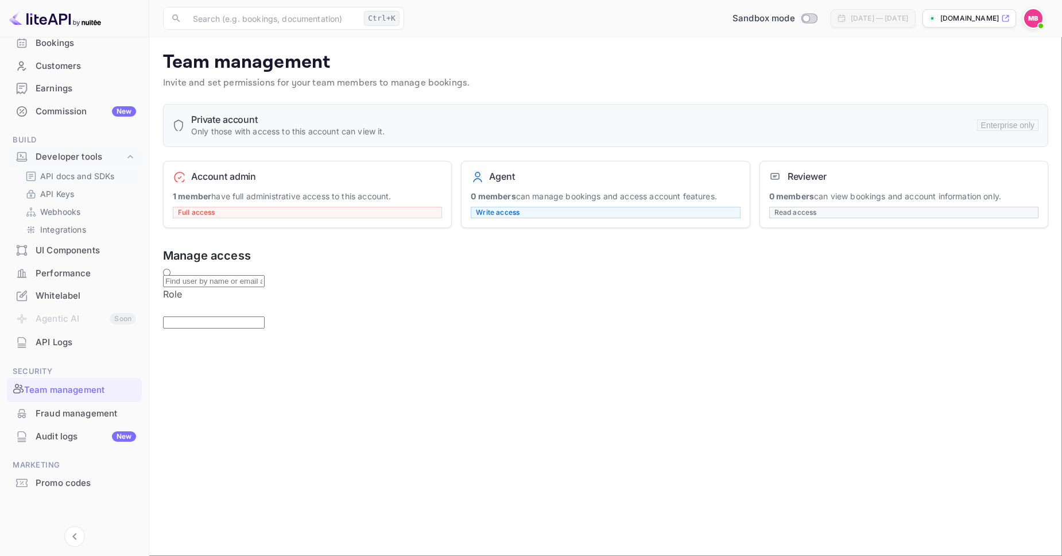
click at [83, 175] on p "API docs and SDKs" at bounding box center [77, 176] width 75 height 12
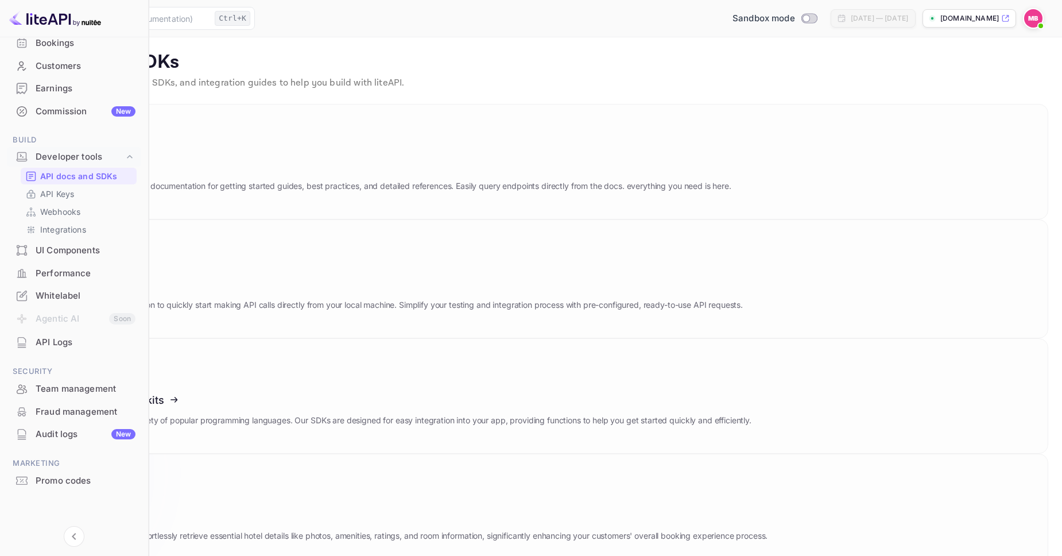
click at [193, 454] on icon at bounding box center [103, 513] width 179 height 118
click at [423, 338] on link "Software development kits Access our SDKs in a wide variety of popular programm…" at bounding box center [531, 395] width 1035 height 115
click at [193, 179] on icon at bounding box center [103, 163] width 179 height 118
